Goal: Information Seeking & Learning: Learn about a topic

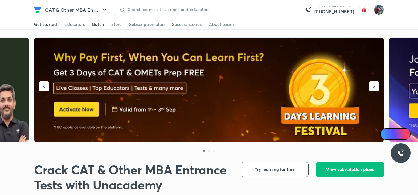
click at [94, 26] on div "Batch" at bounding box center [98, 24] width 12 height 6
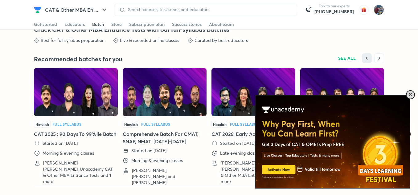
click at [411, 94] on span at bounding box center [410, 94] width 3 height 3
